Goal: Navigation & Orientation: Find specific page/section

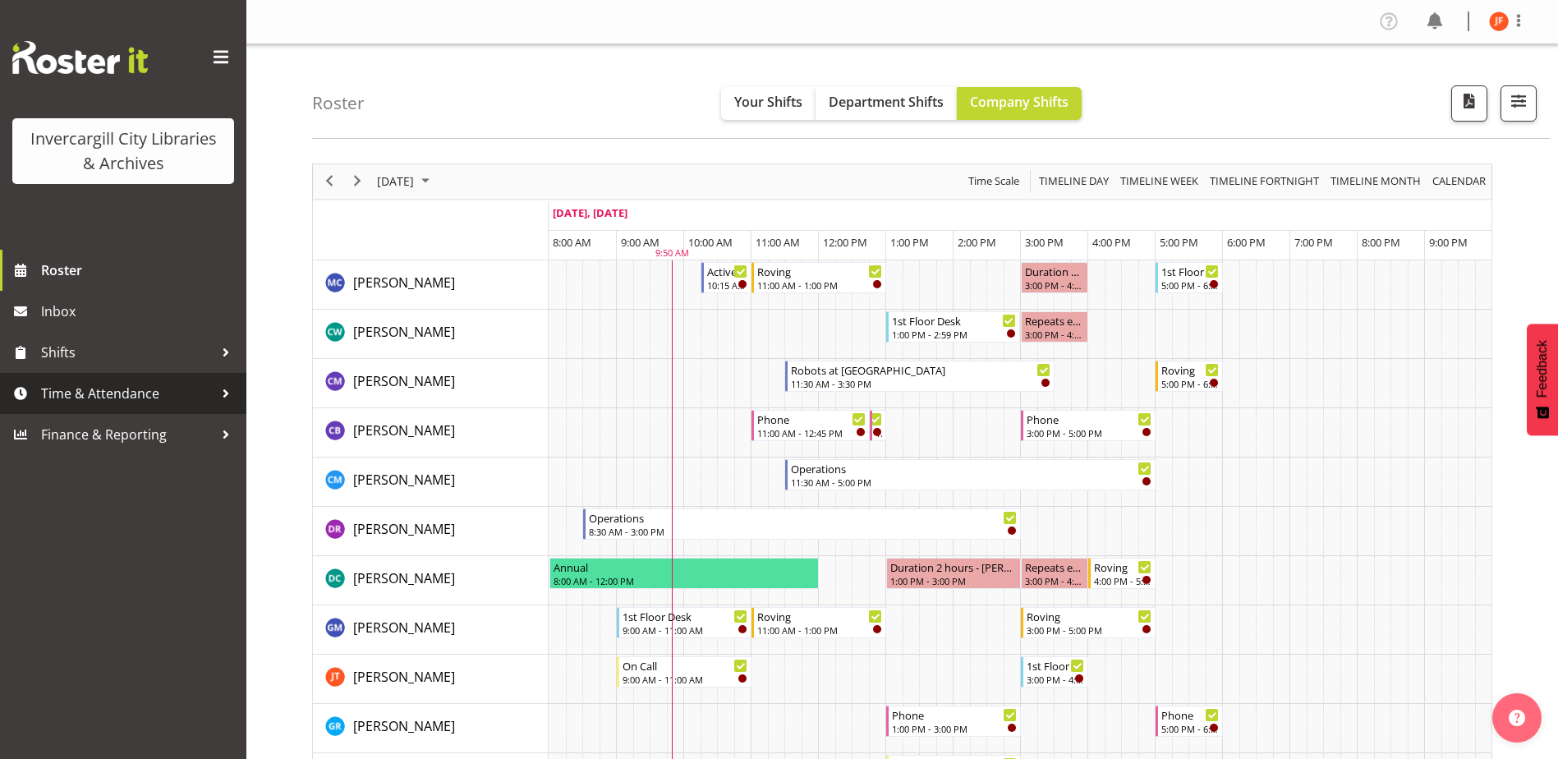
click at [120, 390] on span "Time & Attendance" at bounding box center [127, 393] width 172 height 25
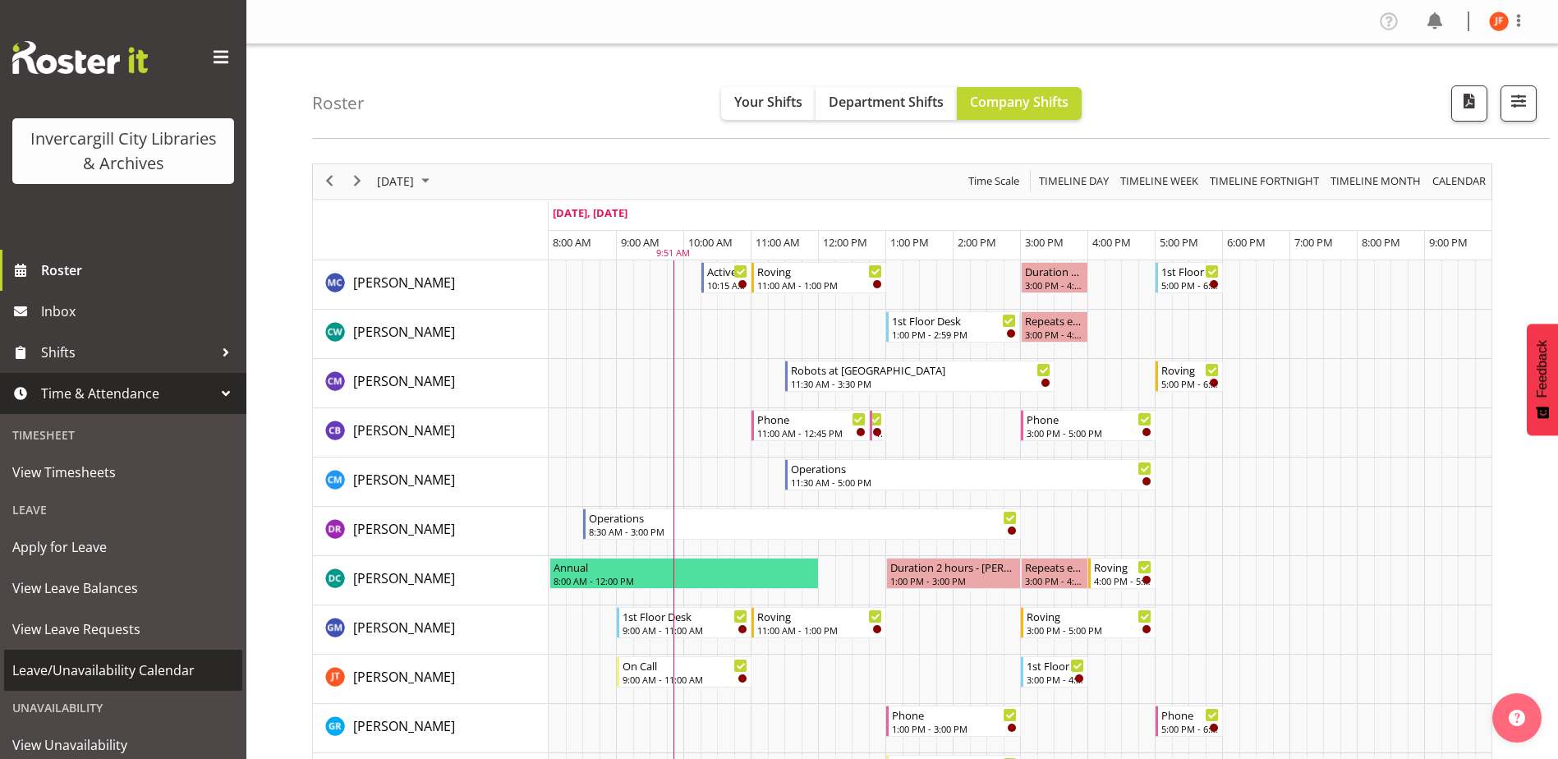
click at [80, 668] on span "Leave/Unavailability Calendar" at bounding box center [123, 670] width 222 height 25
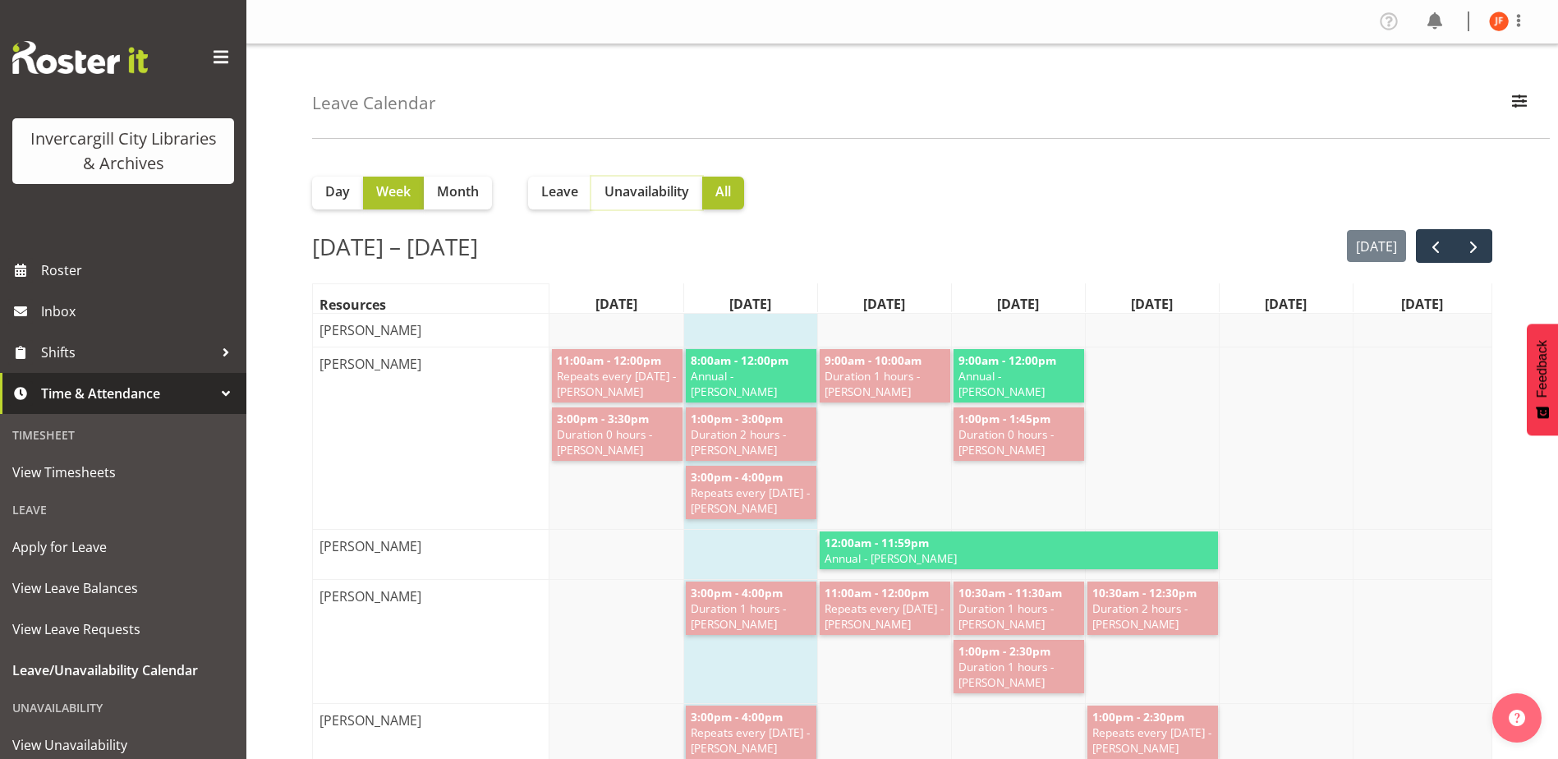
click at [645, 191] on span "Unavailability" at bounding box center [646, 191] width 85 height 20
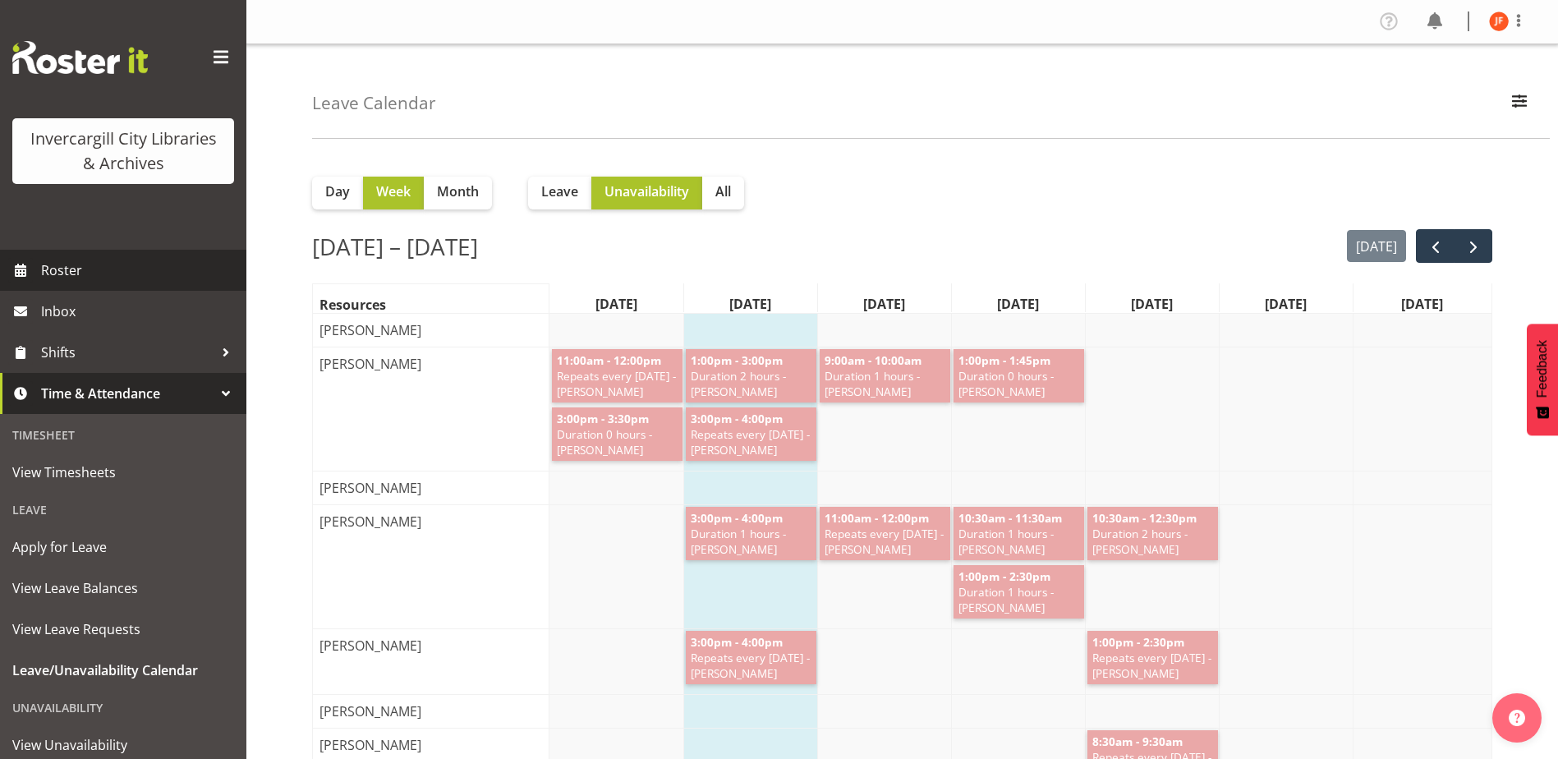
click at [76, 270] on span "Roster" at bounding box center [139, 270] width 197 height 25
